Goal: Task Accomplishment & Management: Manage account settings

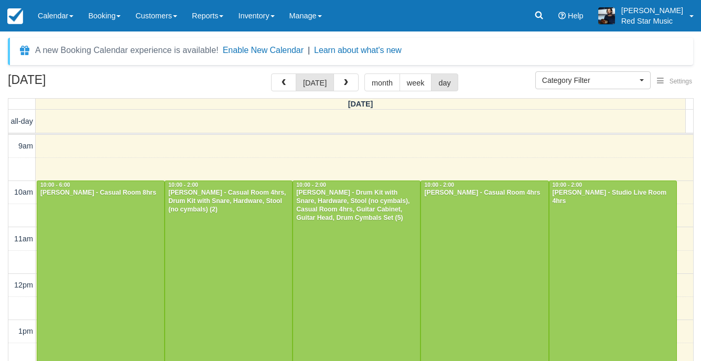
select select
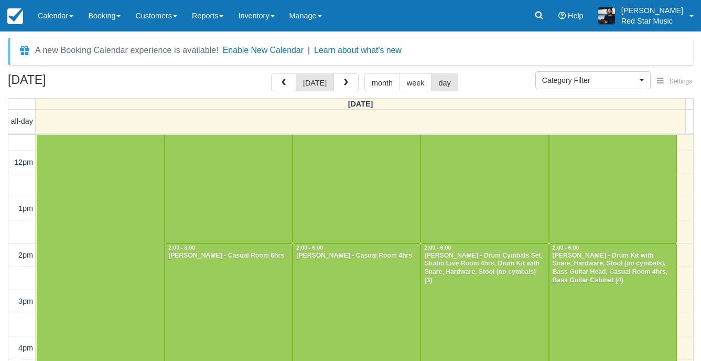
scroll to position [210, 0]
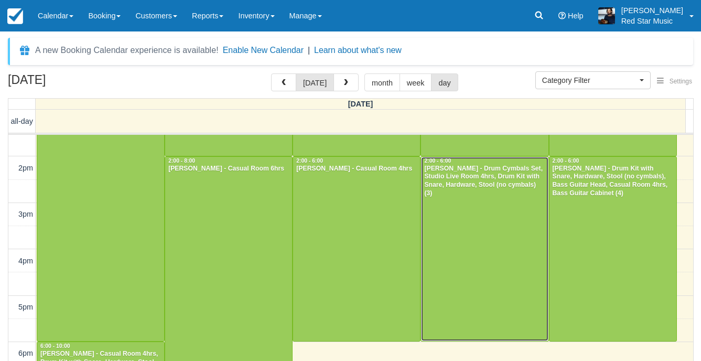
click at [469, 235] on div at bounding box center [484, 249] width 127 height 184
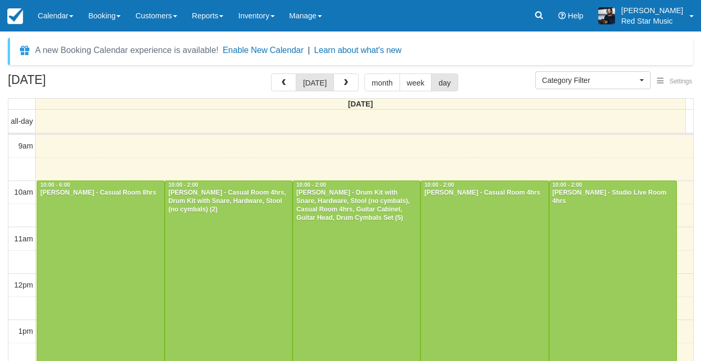
select select
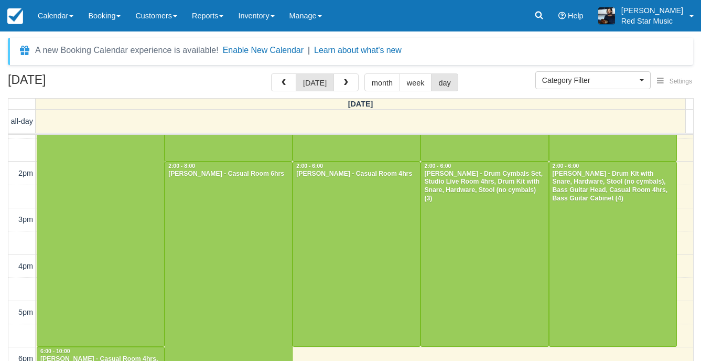
scroll to position [210, 0]
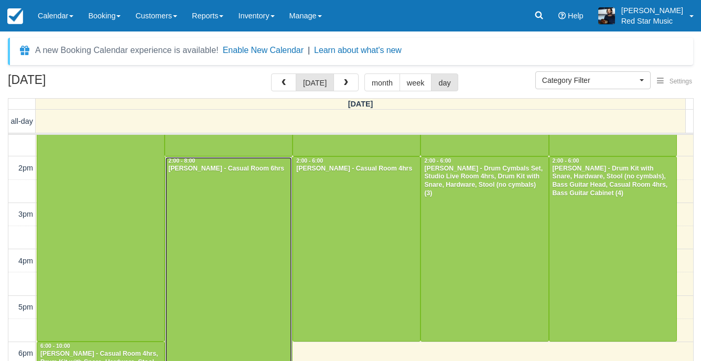
click at [223, 236] on div at bounding box center [228, 295] width 127 height 277
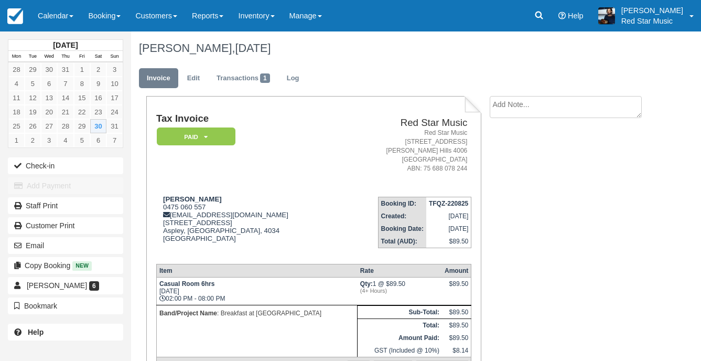
click at [547, 113] on textarea at bounding box center [566, 107] width 152 height 22
type textarea "1"
type textarea "2"
drag, startPoint x: 518, startPoint y: 165, endPoint x: 449, endPoint y: 160, distance: 69.8
click at [519, 164] on button "Create" at bounding box center [513, 167] width 47 height 18
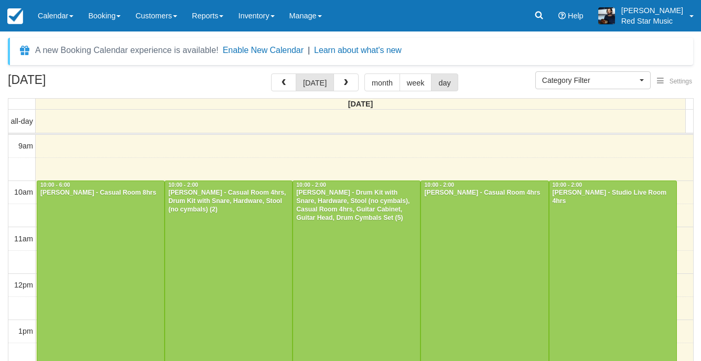
select select
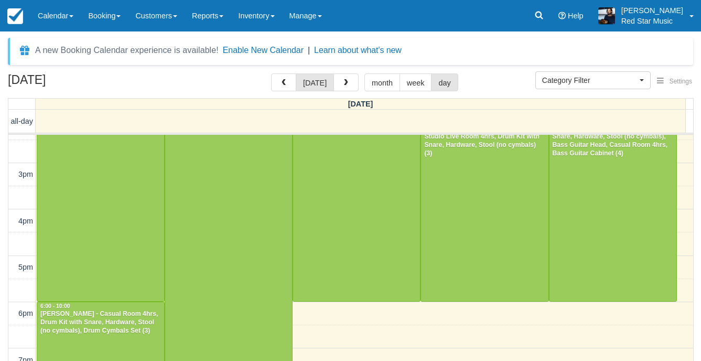
scroll to position [166, 0]
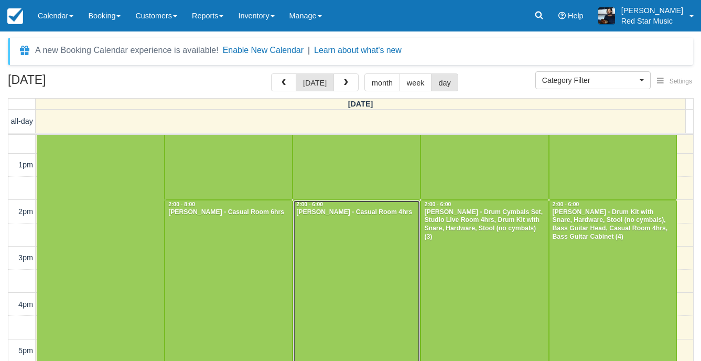
drag, startPoint x: 0, startPoint y: 0, endPoint x: 339, endPoint y: 249, distance: 420.7
click at [339, 249] on div at bounding box center [356, 292] width 127 height 184
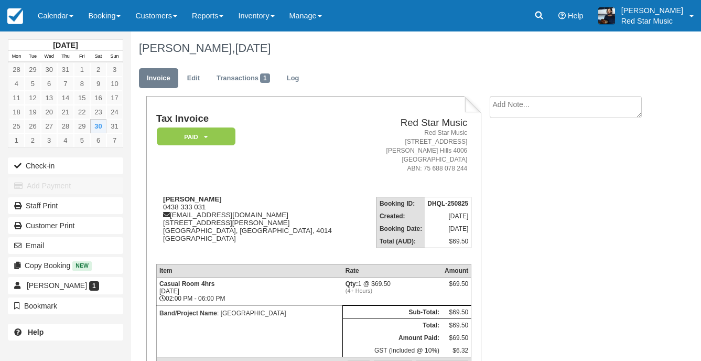
click at [537, 111] on textarea at bounding box center [566, 107] width 152 height 22
type textarea "3"
click at [506, 171] on button "Create" at bounding box center [513, 167] width 47 height 18
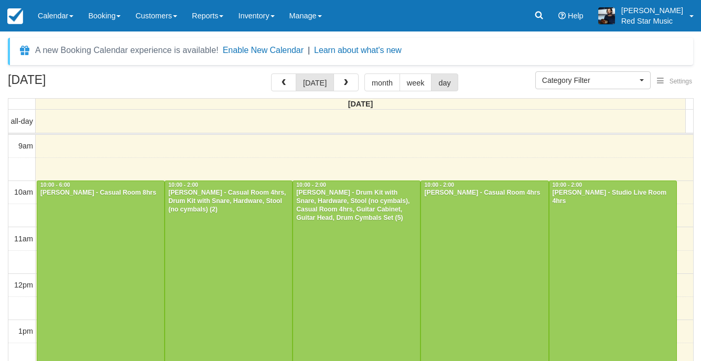
select select
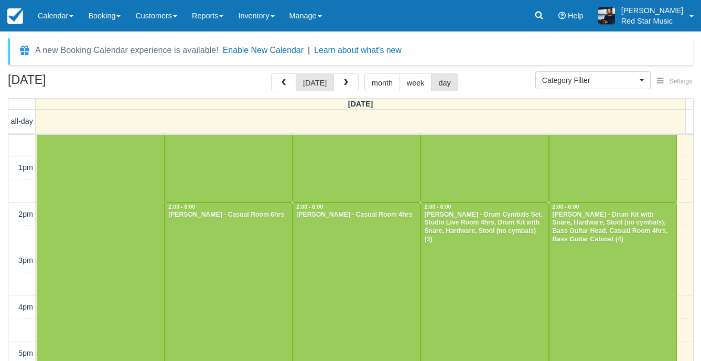
scroll to position [166, 0]
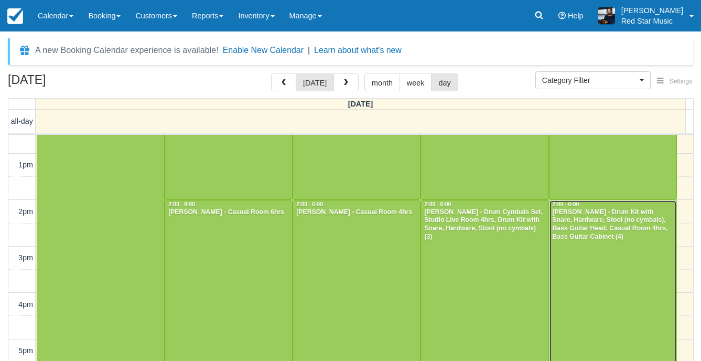
click at [601, 249] on div at bounding box center [612, 292] width 127 height 184
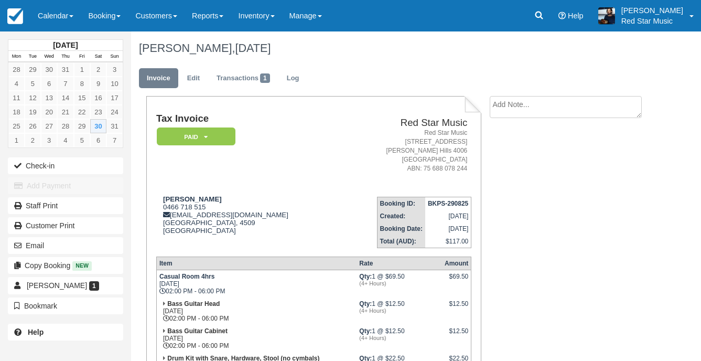
click at [515, 103] on textarea at bounding box center [566, 107] width 152 height 22
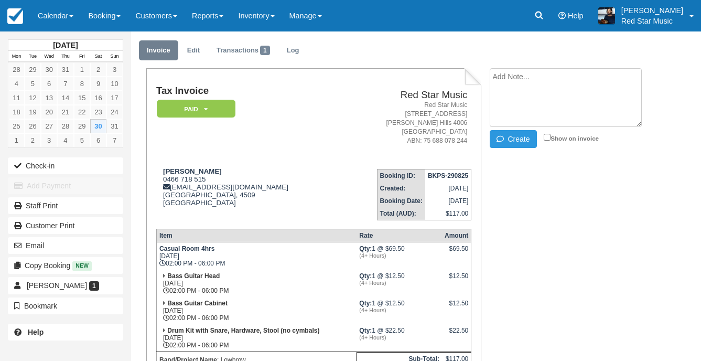
scroll to position [52, 0]
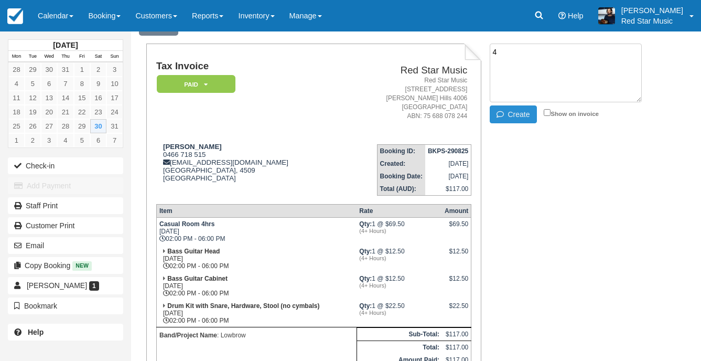
type textarea "4"
click at [516, 122] on button "Create" at bounding box center [513, 114] width 47 height 18
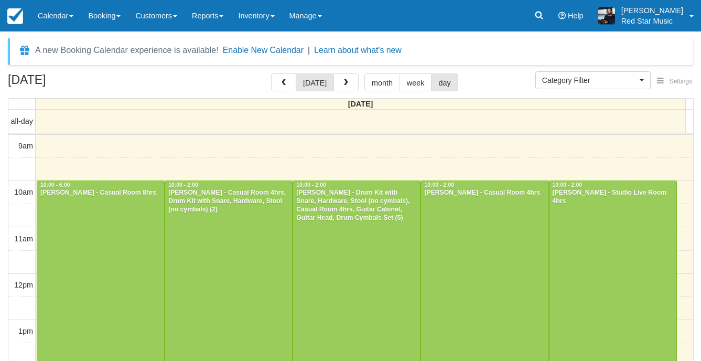
select select
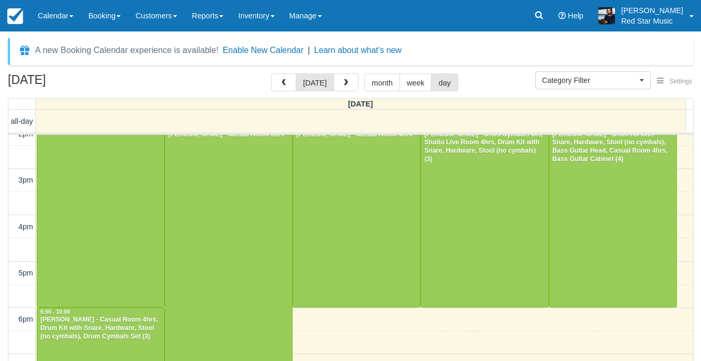
scroll to position [219, 0]
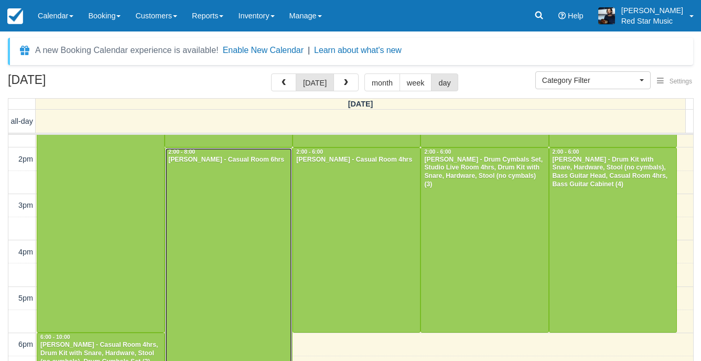
click at [204, 199] on div at bounding box center [228, 286] width 127 height 277
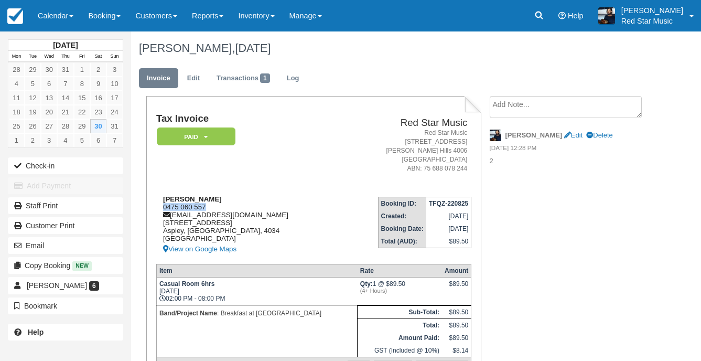
drag, startPoint x: 209, startPoint y: 205, endPoint x: 164, endPoint y: 209, distance: 44.7
click at [164, 209] on div "Malcolm McBeath 0475 060 557 evilroy66@gmail.com 16 115 Albany Creek Road Asple…" at bounding box center [248, 225] width 184 height 60
copy div "0475 060 557"
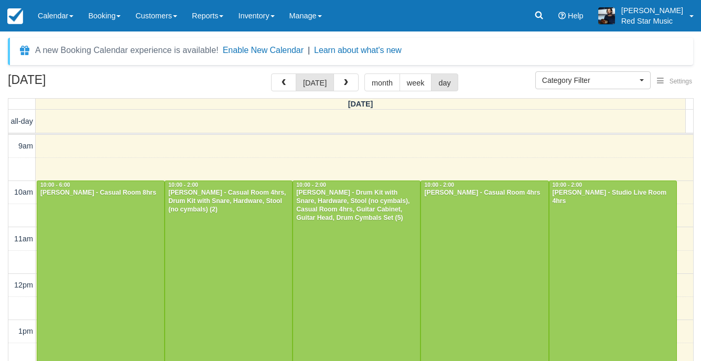
select select
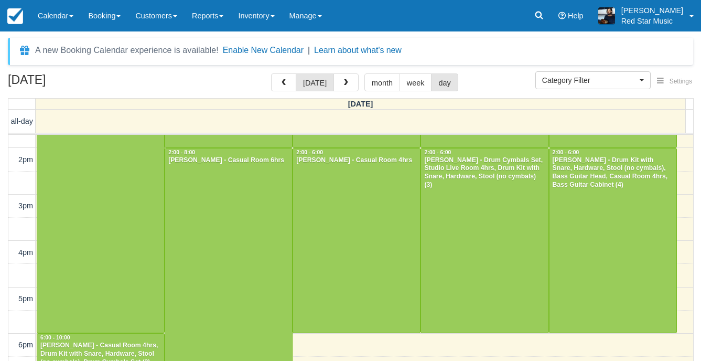
scroll to position [219, 0]
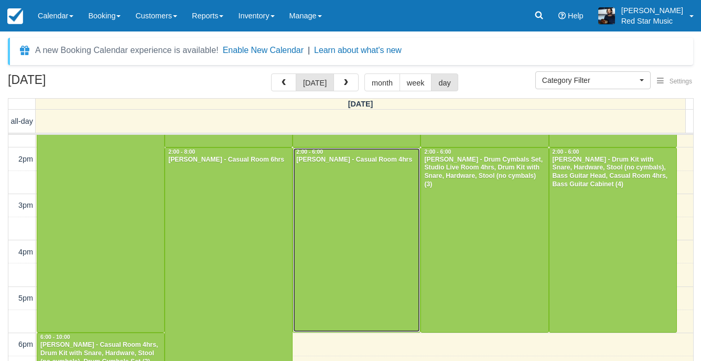
drag, startPoint x: 353, startPoint y: 196, endPoint x: 348, endPoint y: 203, distance: 9.0
click at [353, 196] on div at bounding box center [356, 240] width 127 height 184
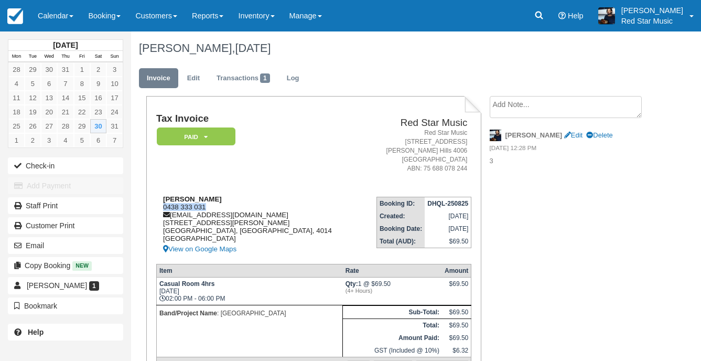
drag, startPoint x: 209, startPoint y: 205, endPoint x: 162, endPoint y: 204, distance: 46.7
click at [162, 204] on div "Brian Grundy 0438 333 031 briangrundy@bigpond.com 26, Walton Street Banyo, Quee…" at bounding box center [258, 225] width 204 height 60
copy div "0438 333 031"
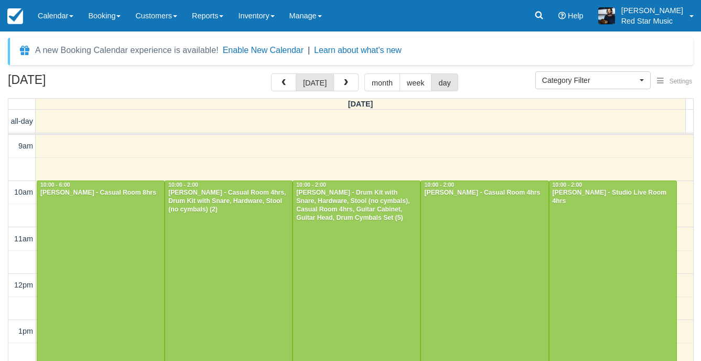
select select
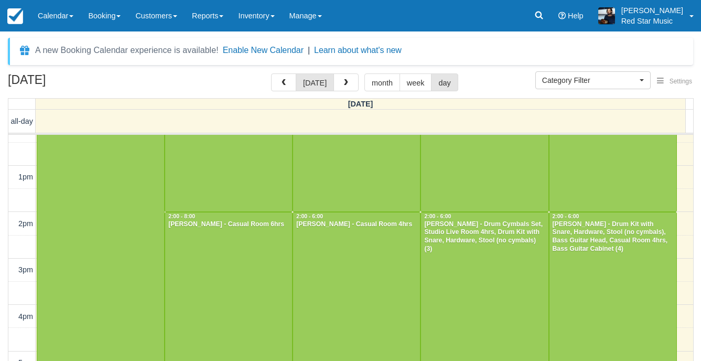
scroll to position [166, 0]
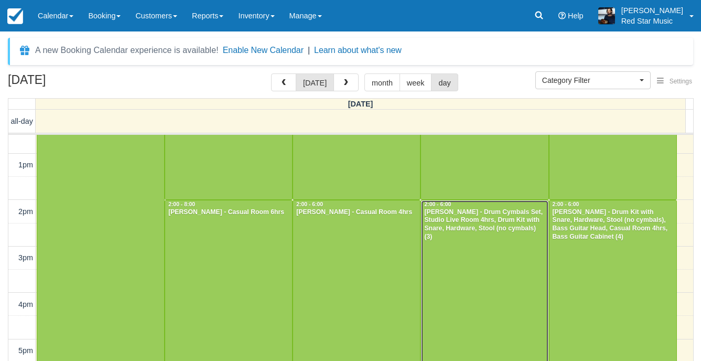
click at [512, 251] on div at bounding box center [484, 292] width 127 height 184
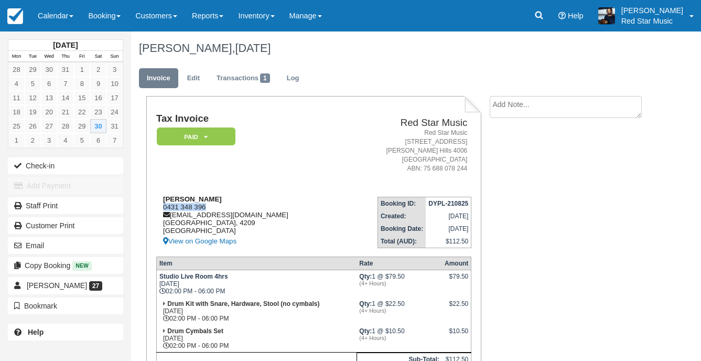
drag, startPoint x: 208, startPoint y: 207, endPoint x: 160, endPoint y: 207, distance: 47.7
click at [160, 207] on div "Oliver Wang 0431 348 396 wzh010614@yahoo.com Queensland, 4209 Australia View on…" at bounding box center [248, 221] width 184 height 52
copy div "0431 348 396"
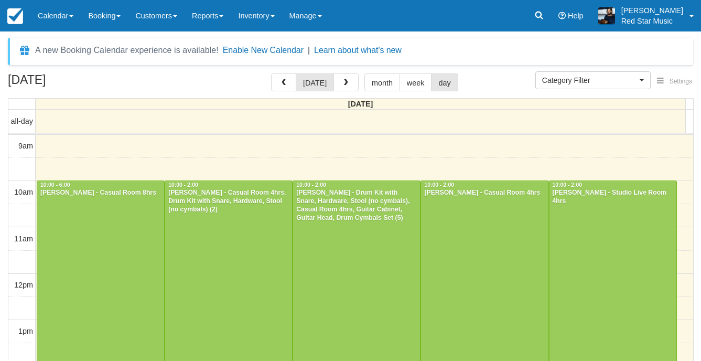
select select
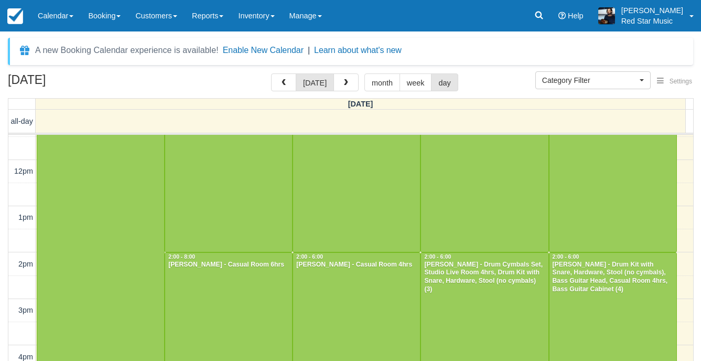
scroll to position [219, 0]
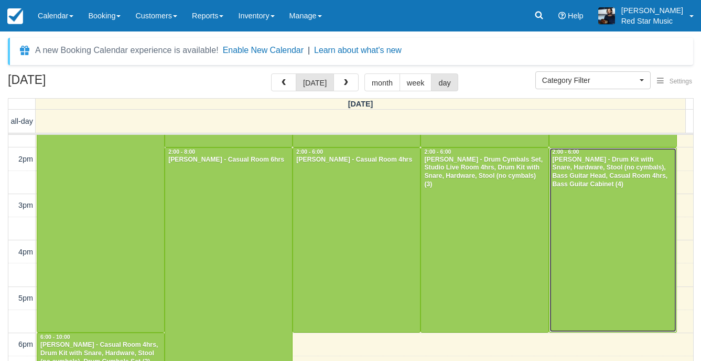
click at [566, 244] on div at bounding box center [612, 240] width 127 height 184
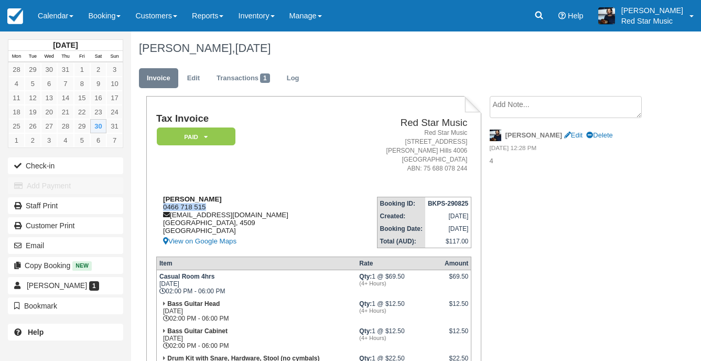
drag, startPoint x: 211, startPoint y: 205, endPoint x: 160, endPoint y: 209, distance: 51.0
click at [160, 209] on div "Paris Hamacek 0466 718 515 pmhamacek@gmail.com Queensland, 4509 Australia View …" at bounding box center [247, 221] width 183 height 52
copy div "0466 718 515"
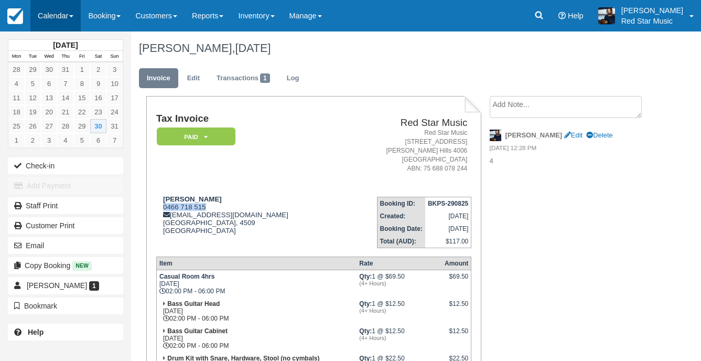
click at [74, 14] on link "Calendar" at bounding box center [55, 15] width 50 height 31
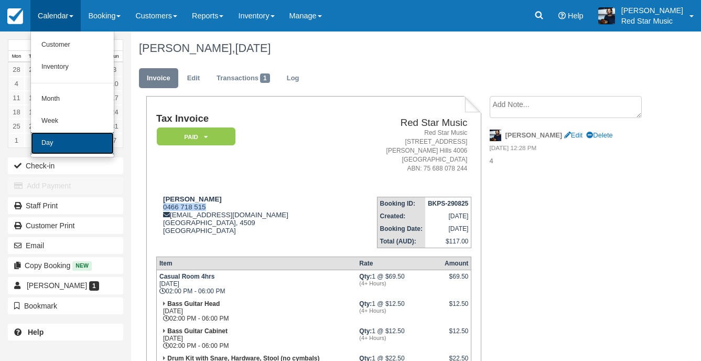
click at [63, 150] on link "Day" at bounding box center [72, 143] width 83 height 22
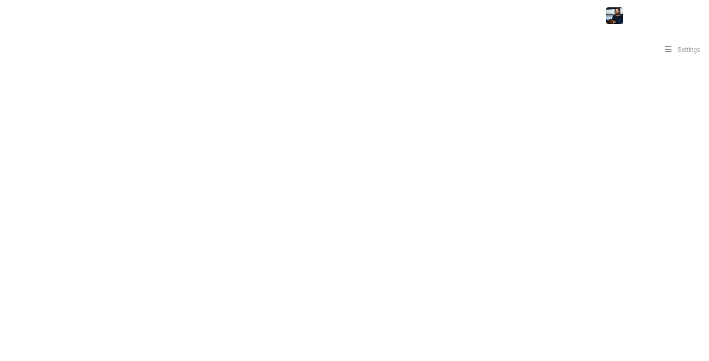
select select
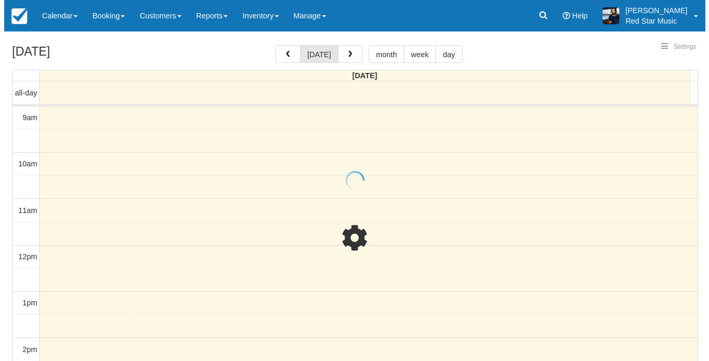
scroll to position [114, 0]
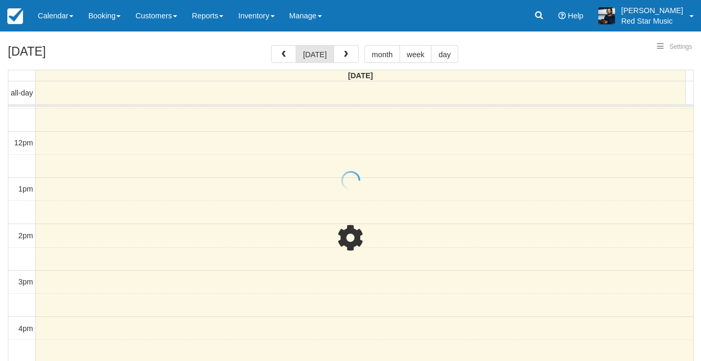
select select
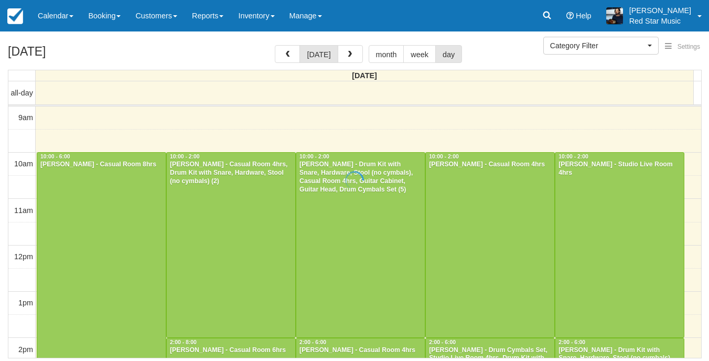
scroll to position [114, 0]
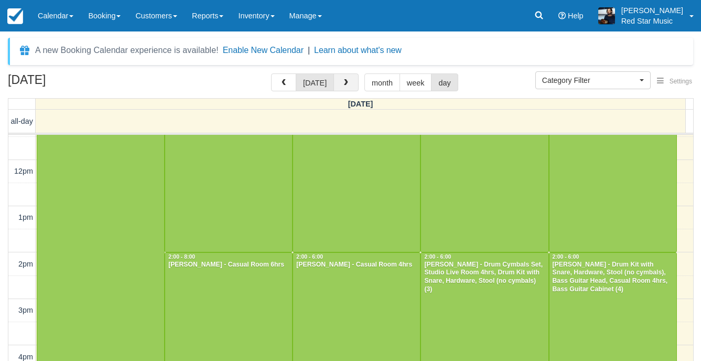
click at [344, 79] on button "button" at bounding box center [345, 82] width 25 height 18
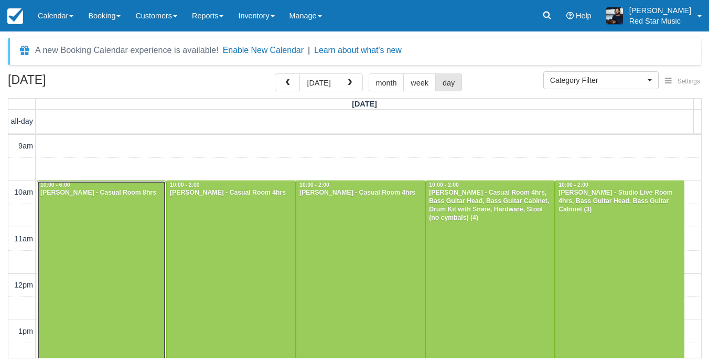
click at [120, 228] on div at bounding box center [101, 366] width 128 height 370
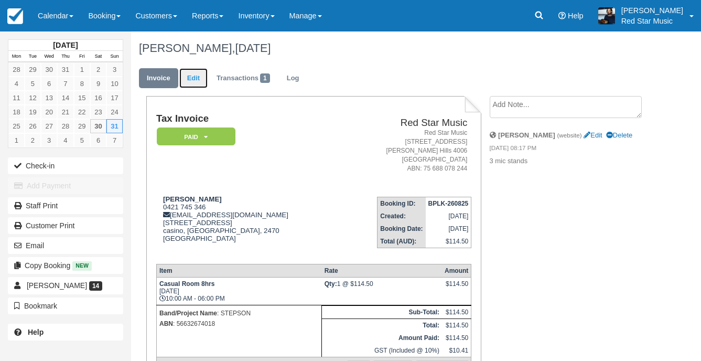
click at [187, 77] on link "Edit" at bounding box center [193, 78] width 28 height 20
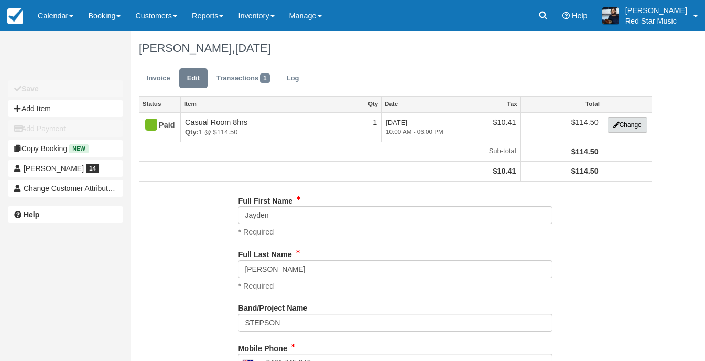
click at [613, 126] on icon "button" at bounding box center [616, 125] width 6 height 6
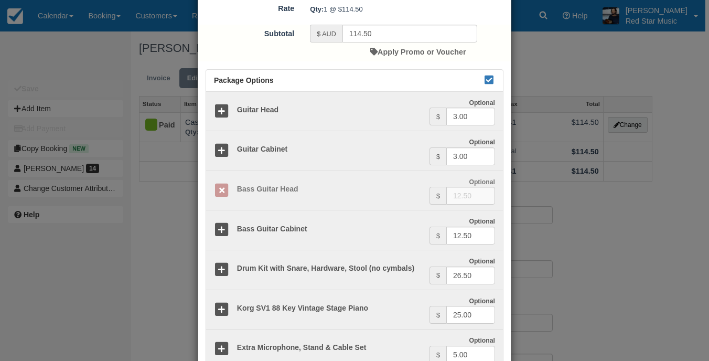
scroll to position [210, 0]
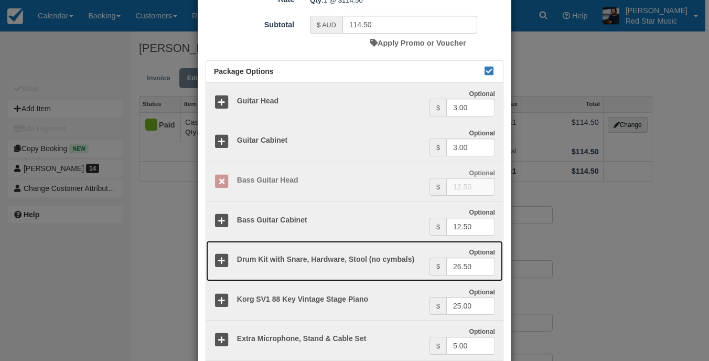
click at [221, 259] on icon at bounding box center [221, 260] width 15 height 15
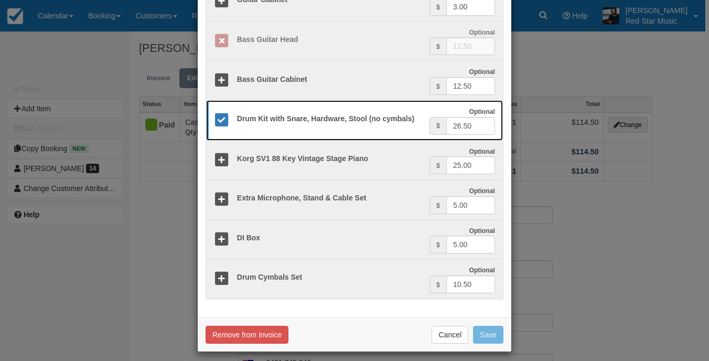
scroll to position [357, 0]
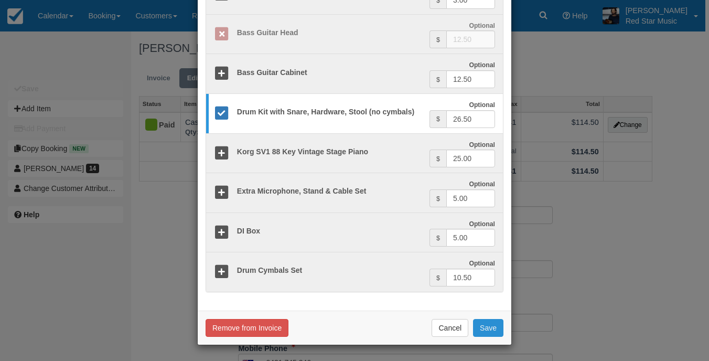
click at [494, 326] on button "Save" at bounding box center [488, 328] width 30 height 18
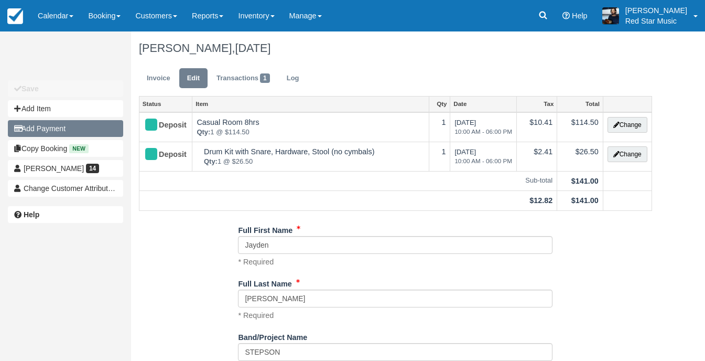
click at [67, 126] on button "Add Payment" at bounding box center [65, 128] width 115 height 17
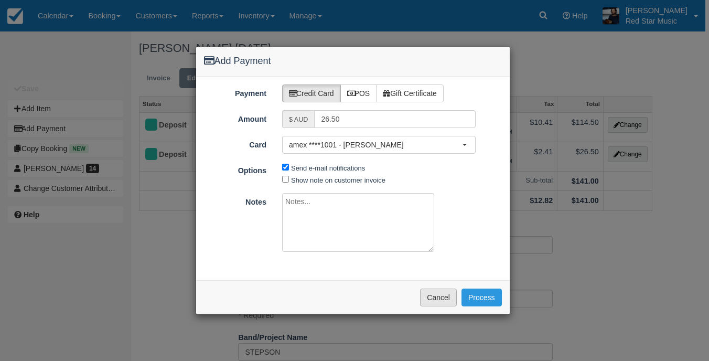
click at [433, 298] on button "Cancel" at bounding box center [438, 297] width 37 height 18
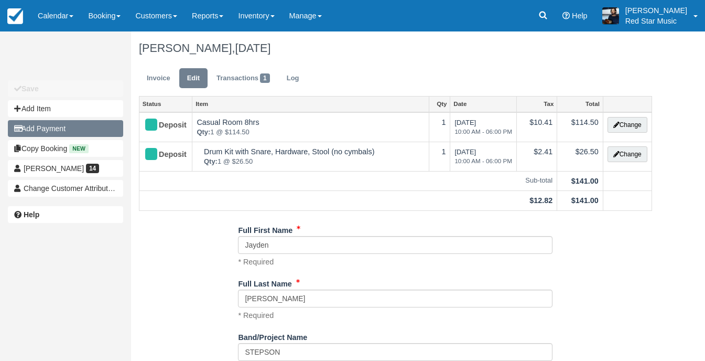
click at [96, 131] on button "Add Payment" at bounding box center [65, 128] width 115 height 17
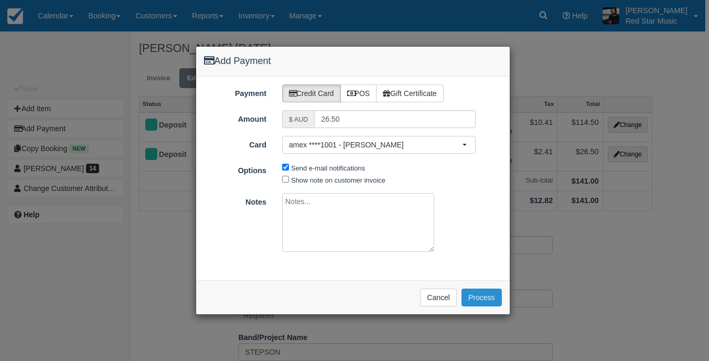
click at [474, 294] on button "Process" at bounding box center [481, 297] width 40 height 18
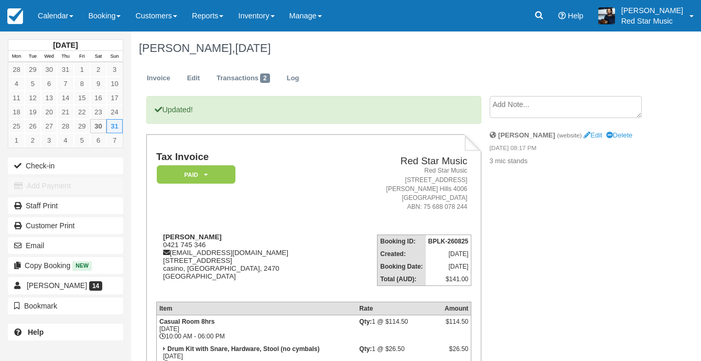
click at [570, 110] on textarea at bounding box center [566, 107] width 152 height 22
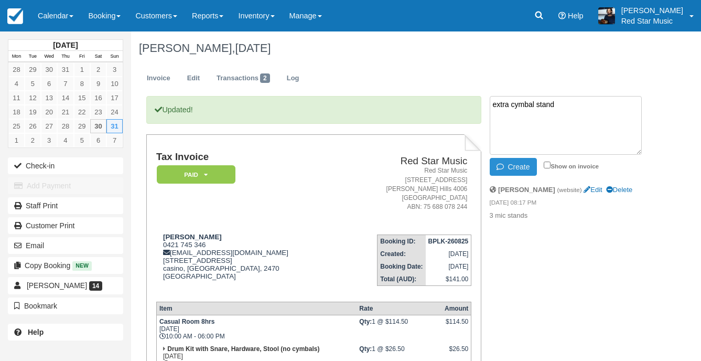
type textarea "extra cymbal stand"
click at [518, 169] on button "Create" at bounding box center [513, 167] width 47 height 18
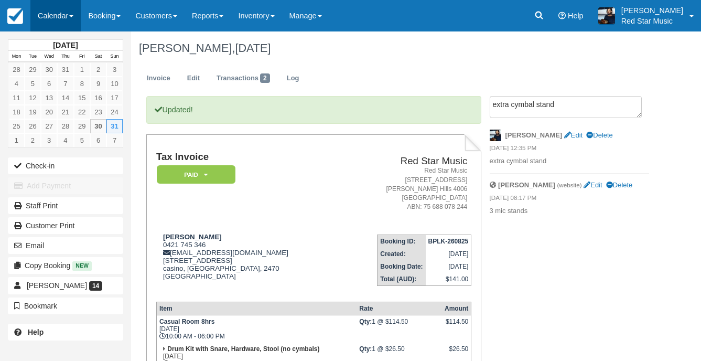
click at [60, 21] on link "Calendar" at bounding box center [55, 15] width 50 height 31
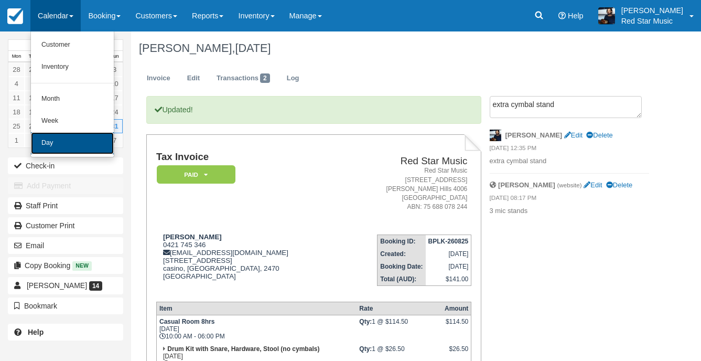
click at [47, 139] on link "Day" at bounding box center [72, 143] width 83 height 22
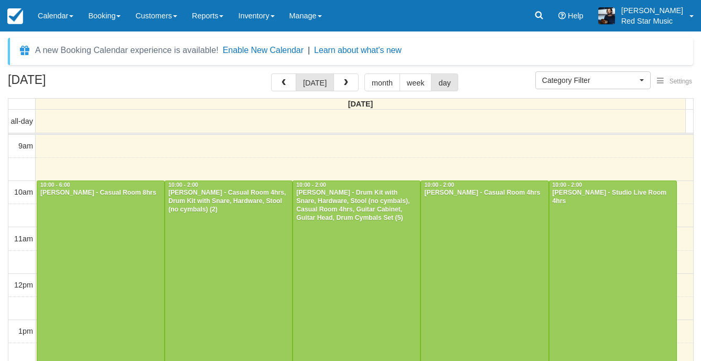
select select
